Goal: Task Accomplishment & Management: Manage account settings

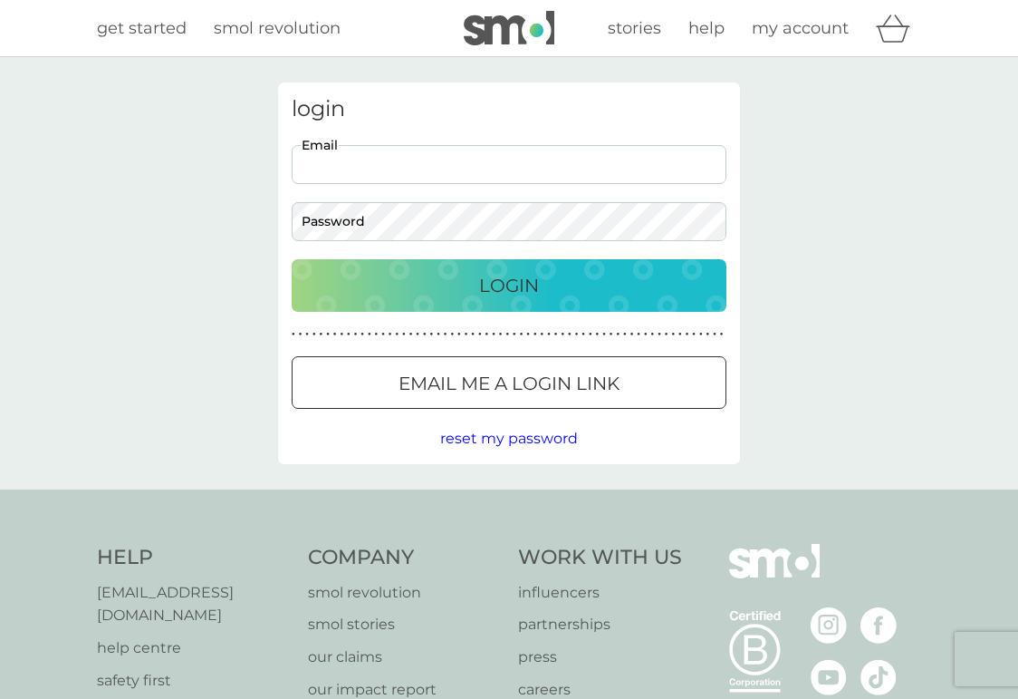
type input "[EMAIL_ADDRESS][DOMAIN_NAME]"
click at [543, 292] on div "Login" at bounding box center [509, 285] width 399 height 29
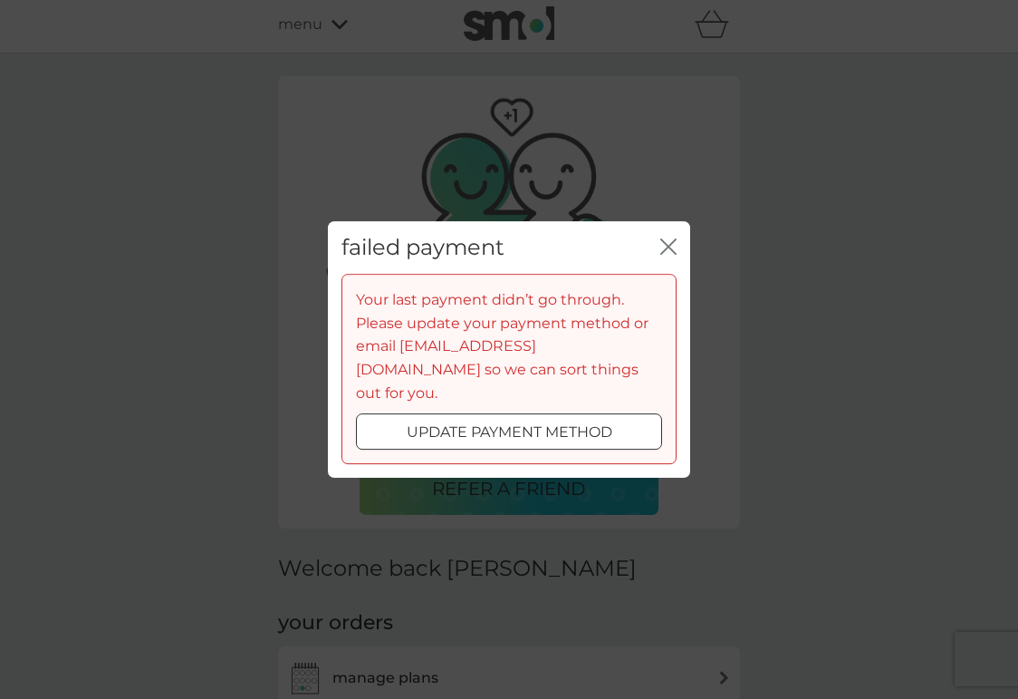
scroll to position [7, 0]
click at [456, 420] on p "update payment method" at bounding box center [510, 432] width 206 height 24
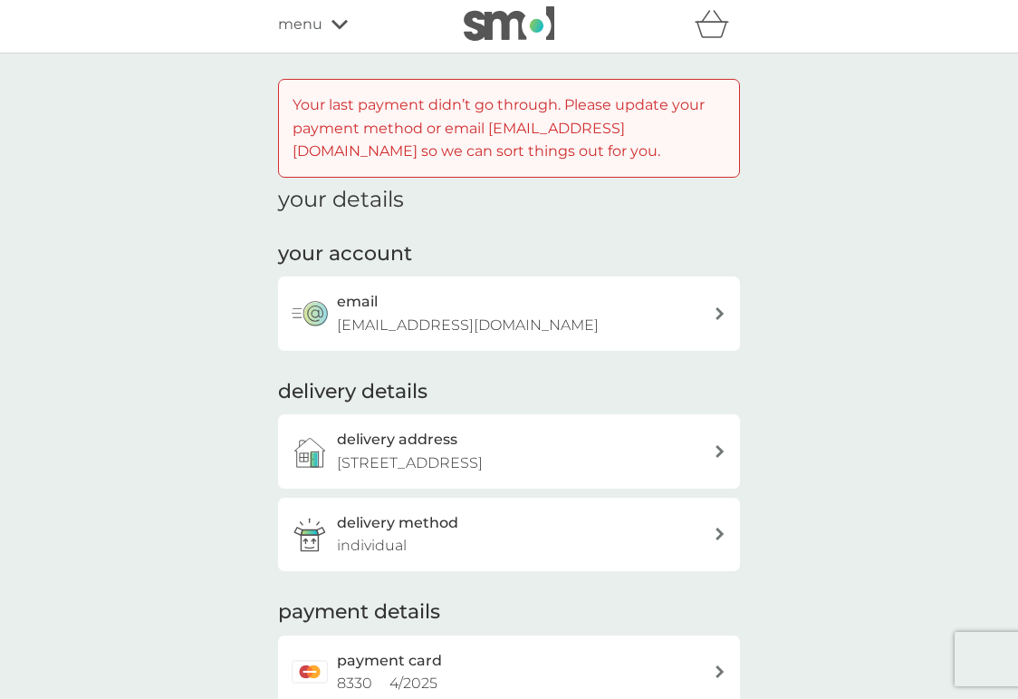
scroll to position [185, 0]
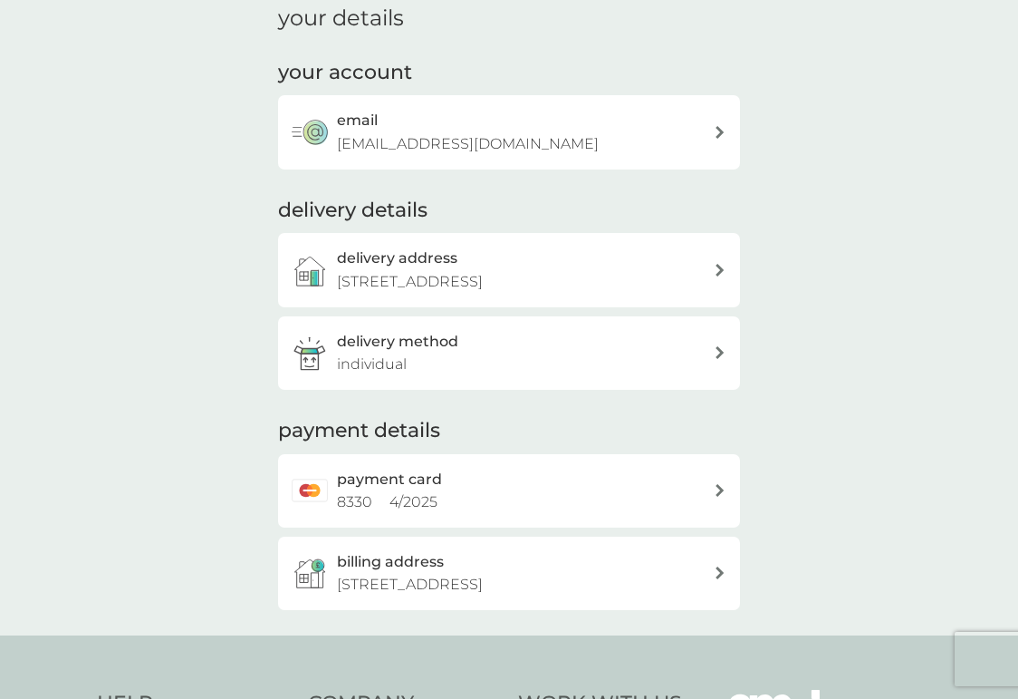
click at [715, 484] on div at bounding box center [720, 490] width 13 height 13
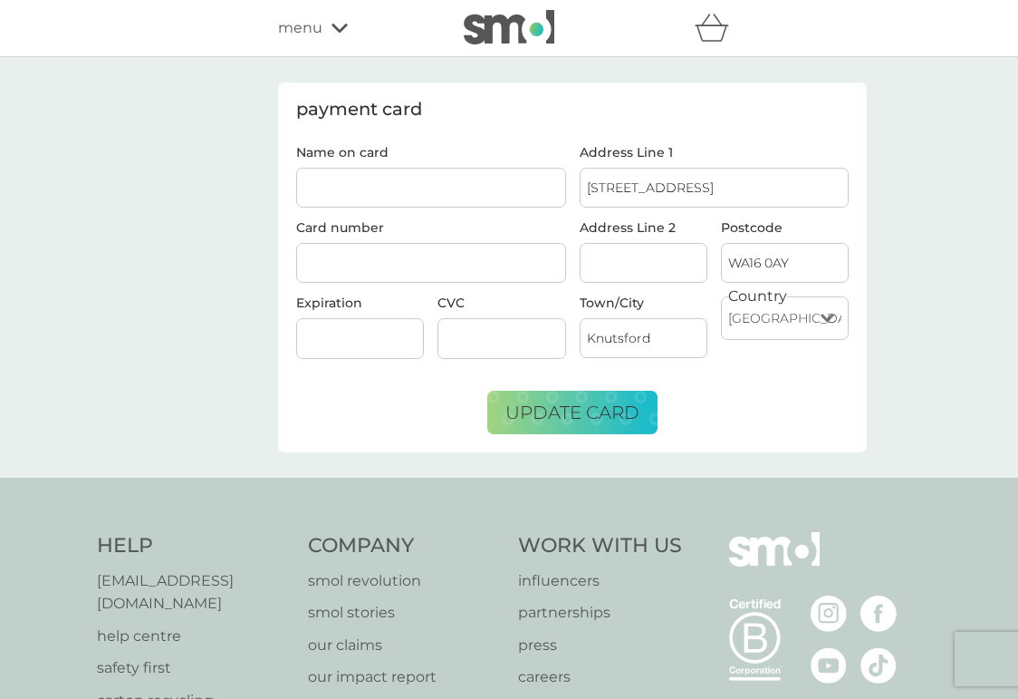
click at [441, 187] on input "Name on card" at bounding box center [431, 188] width 270 height 40
type input "[PERSON_NAME]"
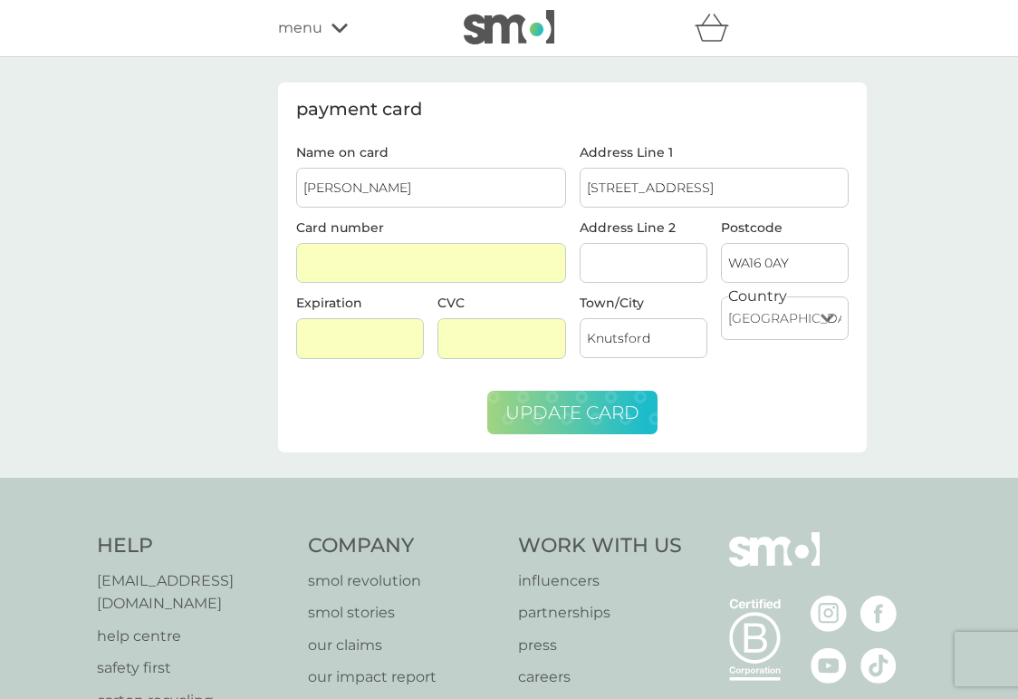
click at [549, 409] on span "update card" at bounding box center [573, 412] width 134 height 22
